Goal: Check status: Check status

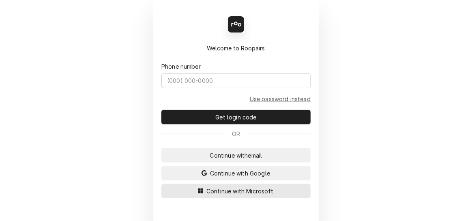
click at [223, 189] on span "Continue with Microsoft" at bounding box center [240, 191] width 71 height 9
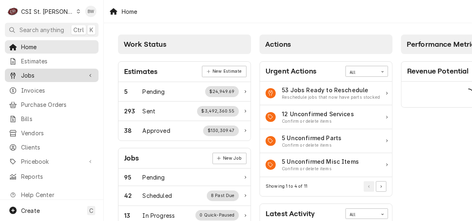
click at [43, 76] on span "Jobs" at bounding box center [51, 75] width 61 height 9
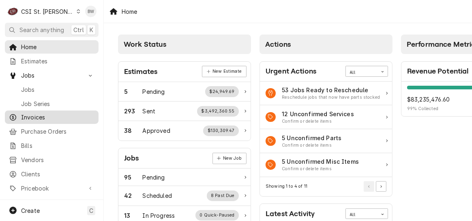
click at [39, 114] on span "Invoices" at bounding box center [57, 117] width 73 height 9
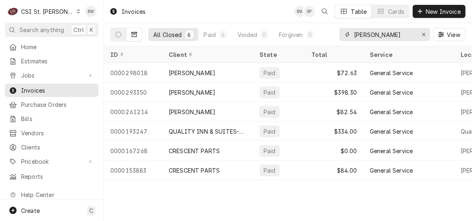
drag, startPoint x: 425, startPoint y: 34, endPoint x: 412, endPoint y: 34, distance: 12.6
click at [425, 34] on icon "Erase input" at bounding box center [424, 35] width 4 height 6
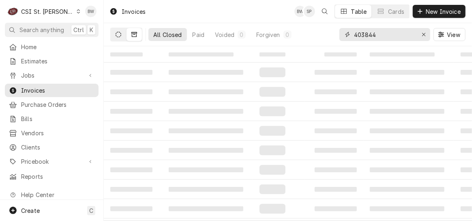
type input "403844"
click at [120, 36] on icon "Dynamic Content Wrapper" at bounding box center [119, 35] width 6 height 6
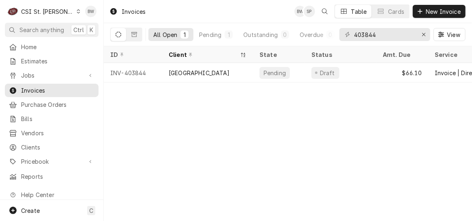
click at [120, 35] on icon "Dynamic Content Wrapper" at bounding box center [119, 35] width 6 height 6
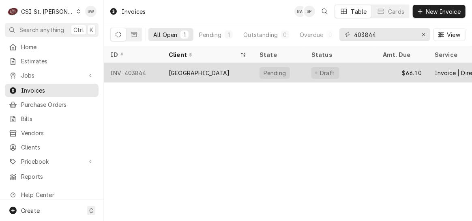
click at [144, 69] on div "INV-403844" at bounding box center [133, 72] width 58 height 19
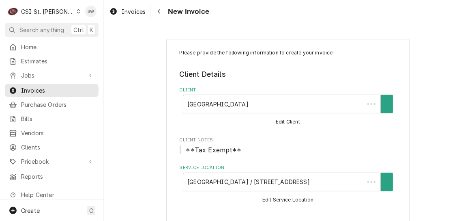
type textarea "x"
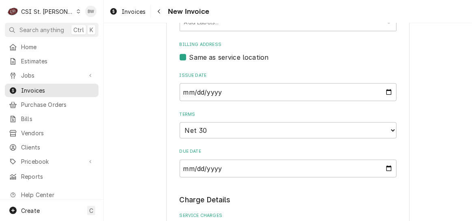
scroll to position [284, 0]
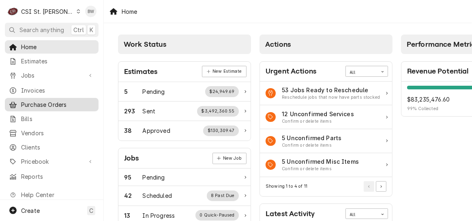
click at [51, 106] on div "Purchase Orders" at bounding box center [51, 104] width 90 height 10
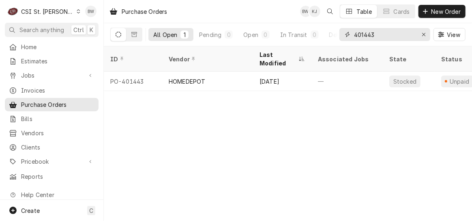
drag, startPoint x: 378, startPoint y: 37, endPoint x: 347, endPoint y: 37, distance: 31.2
click at [347, 37] on div "401443" at bounding box center [385, 34] width 91 height 13
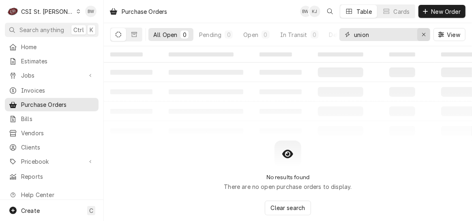
type input "union"
click at [424, 33] on icon "Erase input" at bounding box center [423, 34] width 3 height 3
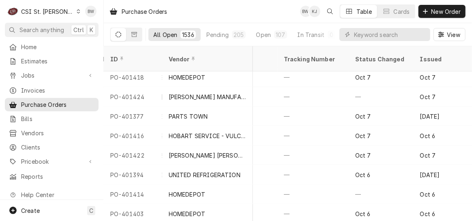
scroll to position [2031, 507]
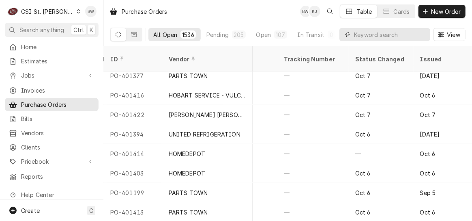
click at [359, 34] on input "Dynamic Content Wrapper" at bounding box center [390, 34] width 72 height 13
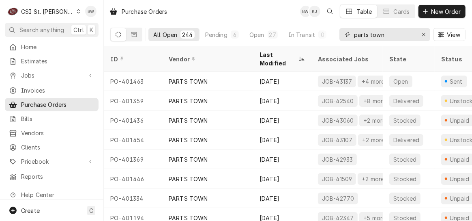
type input "parts town"
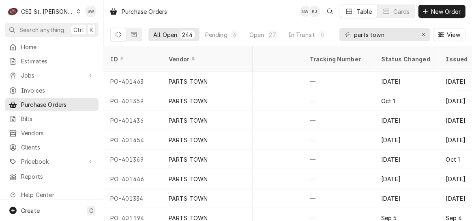
scroll to position [0, 507]
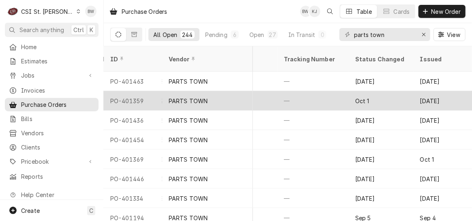
click at [139, 91] on div "PO-401359" at bounding box center [133, 100] width 58 height 19
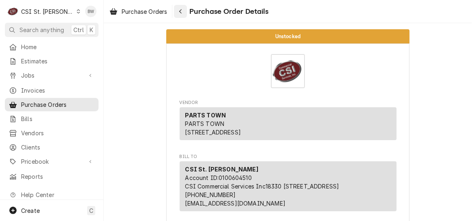
click at [180, 13] on icon "Navigate back" at bounding box center [181, 12] width 4 height 6
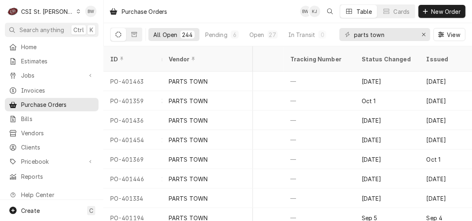
scroll to position [0, 507]
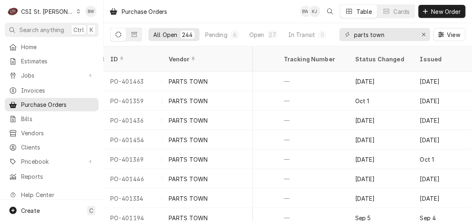
click at [423, 55] on div "Issued" at bounding box center [442, 59] width 44 height 9
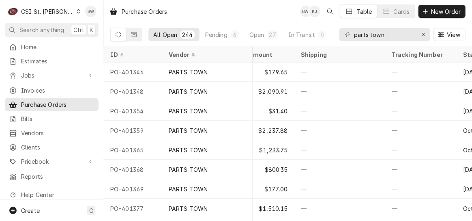
scroll to position [4305, 377]
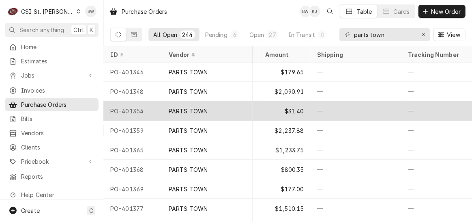
click at [136, 110] on div "PO-401354" at bounding box center [133, 110] width 58 height 19
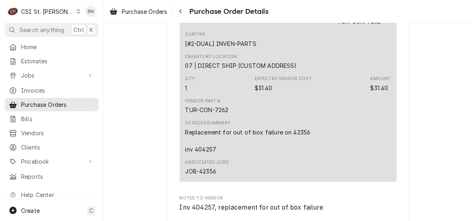
scroll to position [568, 0]
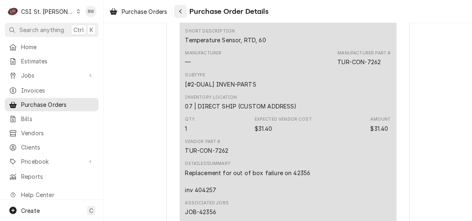
click at [181, 14] on icon "Navigate back" at bounding box center [181, 12] width 4 height 6
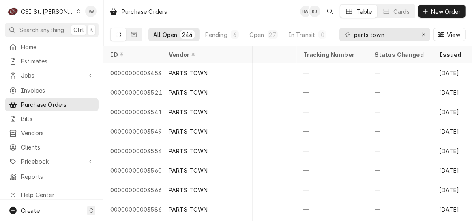
scroll to position [0, 507]
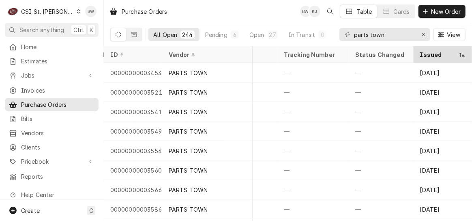
click at [424, 53] on div "Issued" at bounding box center [438, 54] width 37 height 9
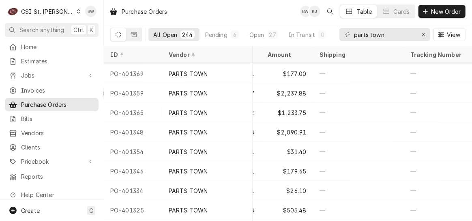
scroll to position [330, 374]
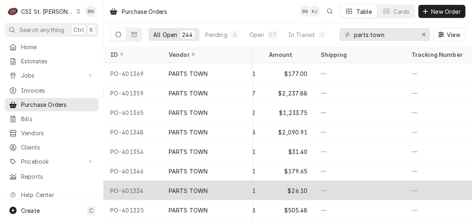
click at [136, 190] on div "PO-401334" at bounding box center [133, 190] width 58 height 19
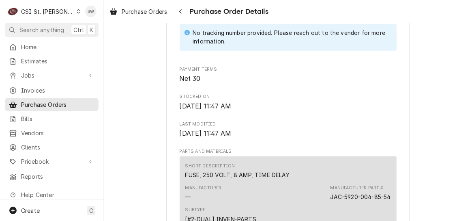
scroll to position [424, 0]
click at [183, 9] on icon "Navigate back" at bounding box center [181, 12] width 4 height 6
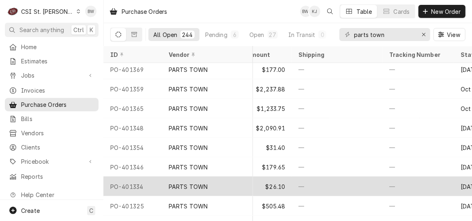
scroll to position [375, 396]
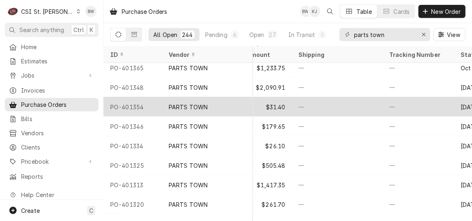
click at [137, 107] on div "PO-401354" at bounding box center [133, 106] width 58 height 19
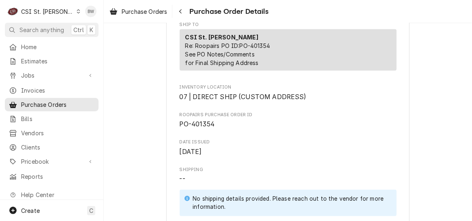
scroll to position [203, 0]
click at [181, 13] on icon "Navigate back" at bounding box center [181, 12] width 4 height 6
